Goal: Task Accomplishment & Management: Manage account settings

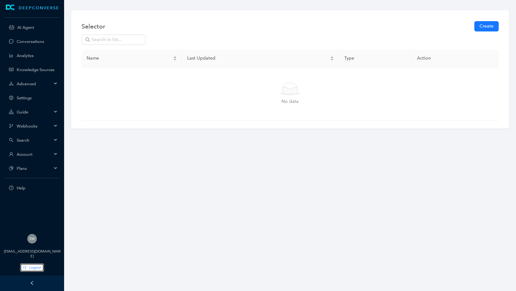
click at [22, 271] on button "Logout" at bounding box center [32, 268] width 23 height 8
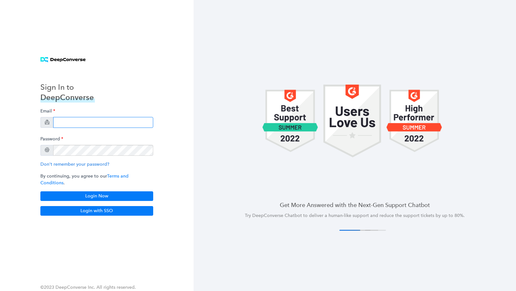
click at [76, 126] on input "email" at bounding box center [103, 122] width 100 height 11
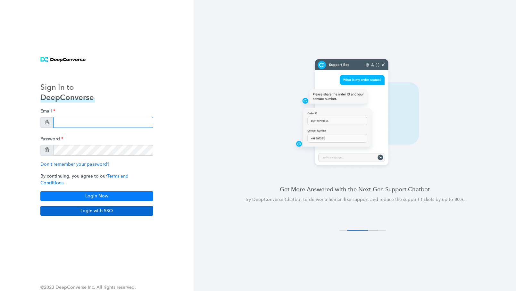
type input "[EMAIL_ADDRESS][DOMAIN_NAME]"
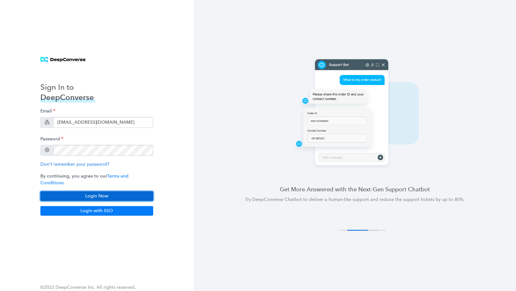
click at [134, 194] on button "Login Now" at bounding box center [96, 196] width 113 height 10
